Goal: Transaction & Acquisition: Subscribe to service/newsletter

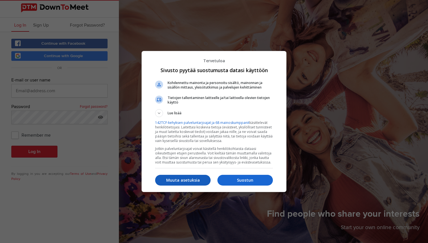
click at [183, 180] on p "Muuta asetuksia" at bounding box center [183, 181] width 56 height 6
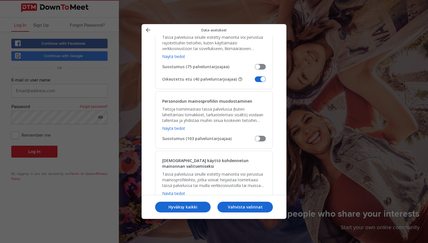
scroll to position [135, 0]
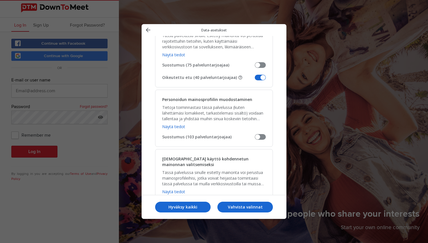
click at [262, 75] on span "Hallitse data-asetuksia" at bounding box center [260, 78] width 11 height 6
click at [255, 80] on input "Oikeutettu etu (40 palveluntarjoajaa)" at bounding box center [255, 80] width 0 height 0
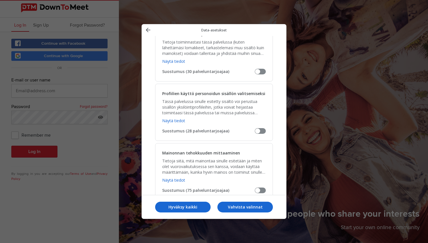
scroll to position [449, 0]
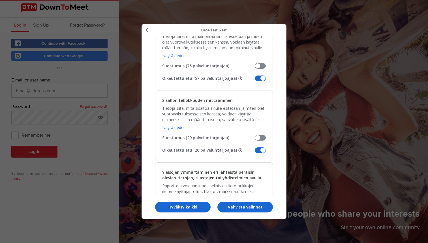
drag, startPoint x: 262, startPoint y: 72, endPoint x: 265, endPoint y: 80, distance: 7.7
click at [262, 76] on span "Hallitse data-asetuksia" at bounding box center [260, 79] width 11 height 6
click at [255, 80] on input "Oikeutettu etu (57 palveluntarjoajaa)" at bounding box center [255, 80] width 0 height 0
click at [261, 142] on div "Sisällön tehokkuuden mittaaminen Tietoja siitä, mitä sisältöä sinulle esitetään…" at bounding box center [214, 126] width 118 height 70
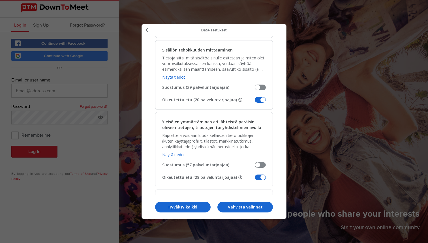
scroll to position [500, 0]
click at [260, 97] on span "Hallitse data-asetuksia" at bounding box center [260, 100] width 11 height 6
click at [255, 102] on input "Oikeutettu etu (20 palveluntarjoajaa)" at bounding box center [255, 102] width 0 height 0
drag, startPoint x: 261, startPoint y: 172, endPoint x: 252, endPoint y: 164, distance: 12.3
click at [261, 174] on span "Hallitse data-asetuksia" at bounding box center [260, 177] width 11 height 6
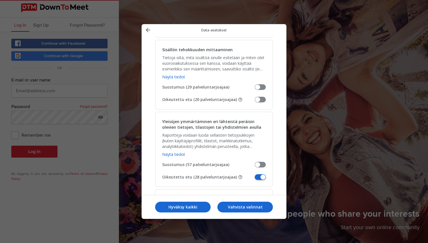
click at [255, 179] on input "Oikeutettu etu (28 palveluntarjoajaa)" at bounding box center [255, 179] width 0 height 0
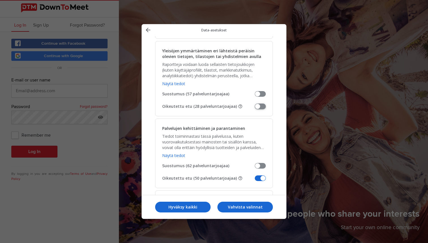
scroll to position [635, 0]
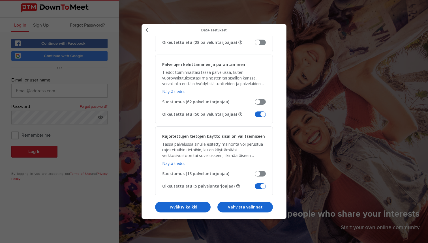
click at [259, 112] on span "Hallitse data-asetuksia" at bounding box center [260, 115] width 11 height 6
click at [255, 116] on input "Oikeutettu etu (50 palveluntarjoajaa)" at bounding box center [255, 116] width 0 height 0
drag, startPoint x: 262, startPoint y: 181, endPoint x: 261, endPoint y: 173, distance: 7.9
click at [262, 184] on span "Hallitse data-asetuksia" at bounding box center [260, 187] width 11 height 6
click at [255, 188] on input "Oikeutettu etu (5 palveluntarjoajaa)" at bounding box center [255, 188] width 0 height 0
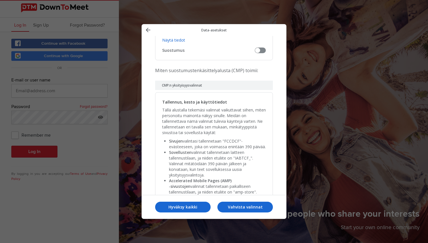
scroll to position [1183, 0]
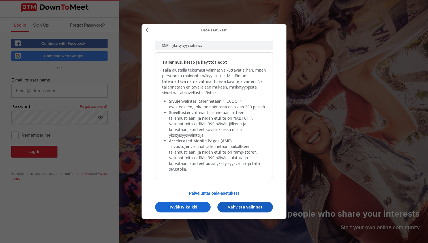
click at [251, 206] on p "Vahvista valinnat" at bounding box center [245, 207] width 56 height 6
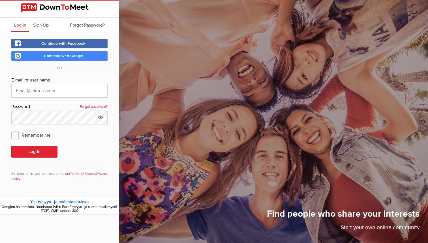
click at [82, 57] on span "Continue with Google" at bounding box center [63, 56] width 39 height 5
click at [91, 148] on div "Log In" at bounding box center [59, 152] width 96 height 12
click at [83, 58] on span "Continue with Google" at bounding box center [63, 56] width 39 height 5
click at [67, 8] on img at bounding box center [59, 7] width 77 height 9
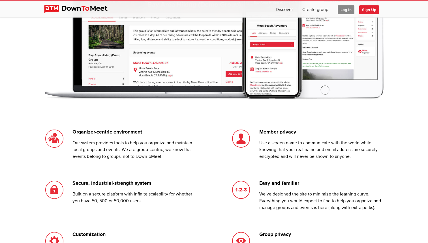
scroll to position [475, 0]
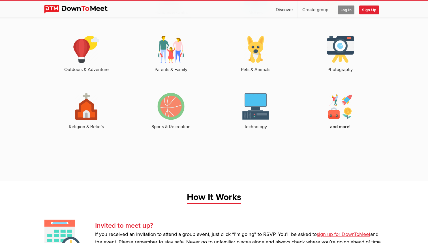
scroll to position [463, 0]
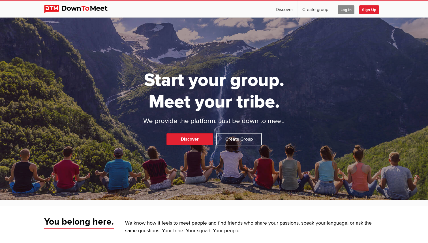
click at [350, 10] on span "Log In" at bounding box center [346, 9] width 17 height 9
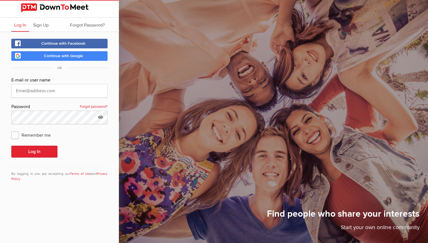
click at [73, 56] on span "Continue with Google" at bounding box center [63, 56] width 39 height 5
